Goal: Task Accomplishment & Management: Complete application form

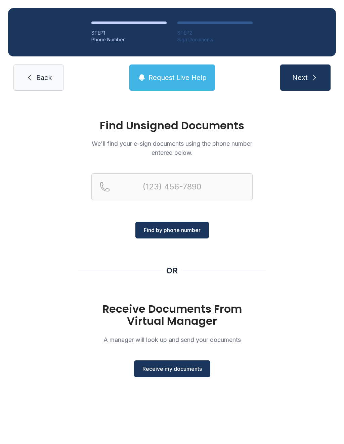
click at [187, 373] on button "Receive my documents" at bounding box center [172, 368] width 76 height 17
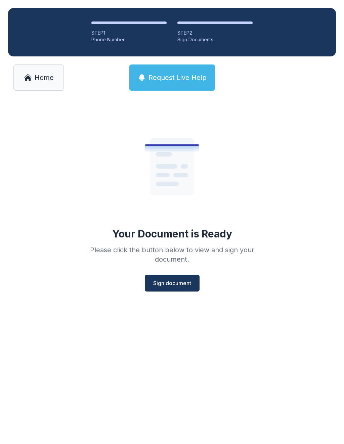
click at [178, 291] on button "Sign document" at bounding box center [172, 283] width 55 height 17
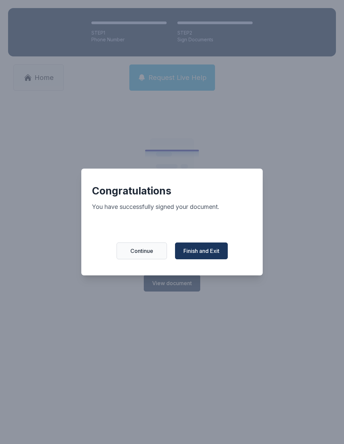
click at [211, 255] on span "Finish and Exit" at bounding box center [201, 251] width 36 height 8
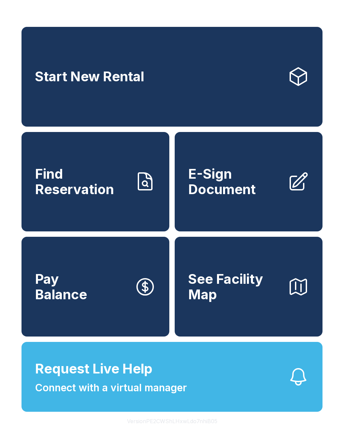
click at [154, 393] on span "Request Live Help Connect with a virtual manager" at bounding box center [111, 377] width 152 height 37
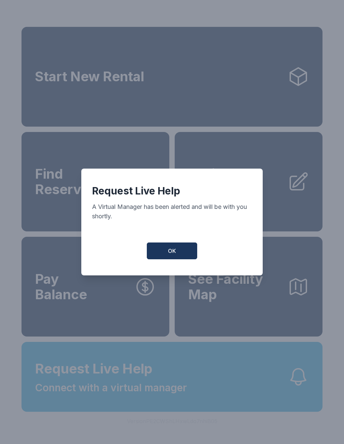
click at [175, 259] on button "OK" at bounding box center [172, 251] width 50 height 17
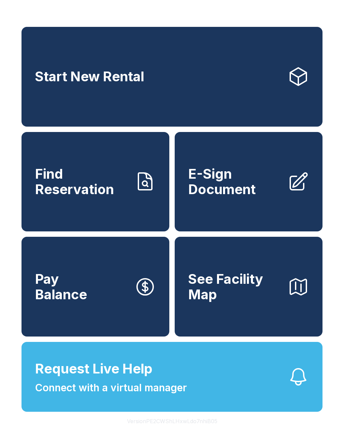
click at [162, 395] on span "Connect with a virtual manager" at bounding box center [111, 387] width 152 height 15
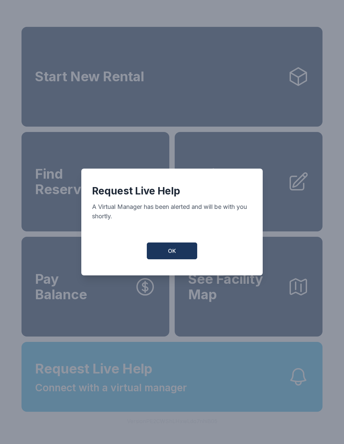
click at [178, 259] on button "OK" at bounding box center [172, 251] width 50 height 17
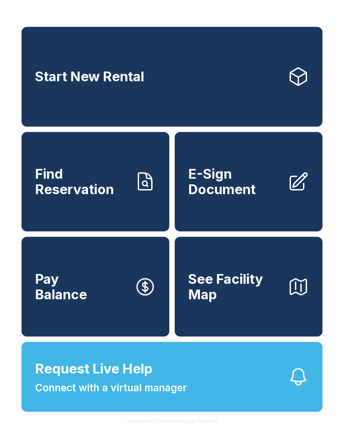
click at [238, 186] on span "E-Sign Document" at bounding box center [235, 181] width 94 height 31
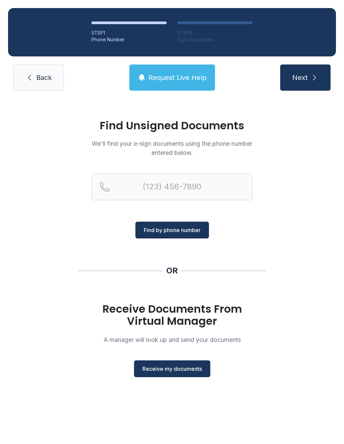
click at [179, 367] on span "Receive my documents" at bounding box center [171, 369] width 59 height 8
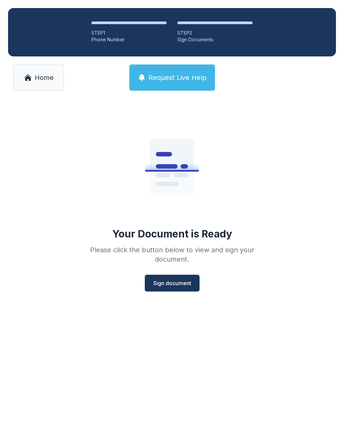
click at [181, 290] on button "Sign document" at bounding box center [172, 283] width 55 height 17
click at [179, 284] on span "Sign document" at bounding box center [172, 283] width 38 height 8
click at [35, 80] on span "Home" at bounding box center [44, 77] width 19 height 9
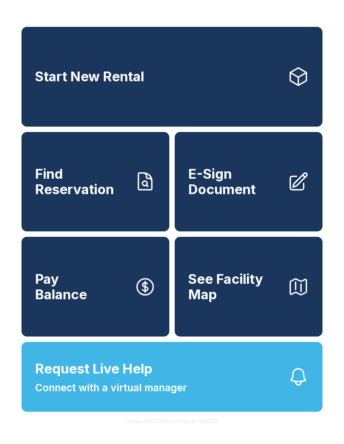
click at [245, 197] on span "E-Sign Document" at bounding box center [235, 181] width 94 height 31
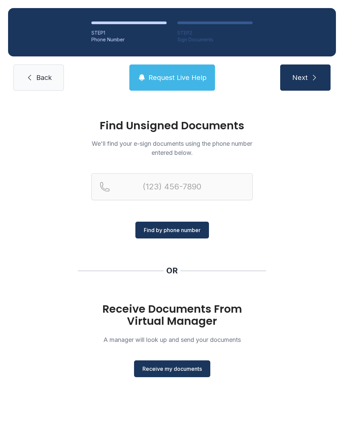
click at [188, 374] on button "Receive my documents" at bounding box center [172, 368] width 76 height 17
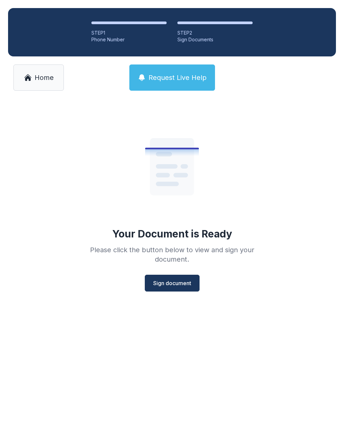
click at [177, 288] on button "Sign document" at bounding box center [172, 283] width 55 height 17
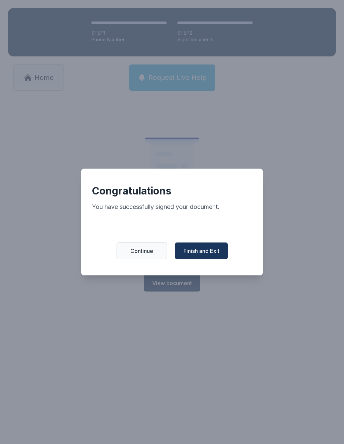
click at [209, 253] on span "Finish and Exit" at bounding box center [201, 251] width 36 height 8
